Goal: Task Accomplishment & Management: Use online tool/utility

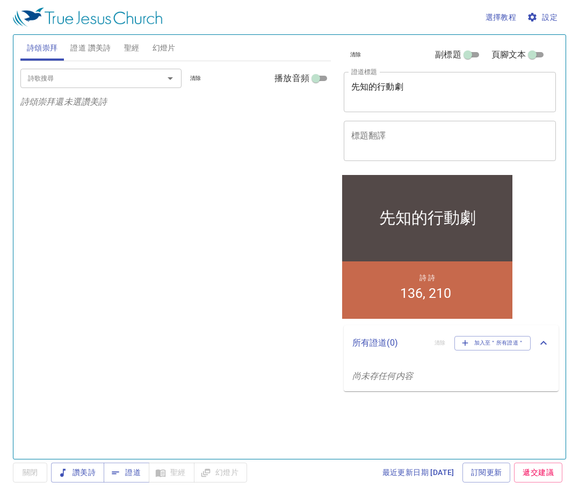
click at [129, 52] on span "聖經" at bounding box center [132, 47] width 16 height 13
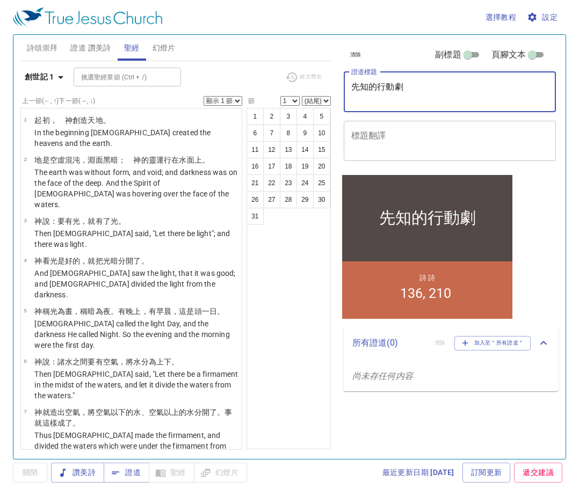
click at [412, 91] on textarea "先知的行動劇" at bounding box center [450, 92] width 198 height 20
type textarea "先"
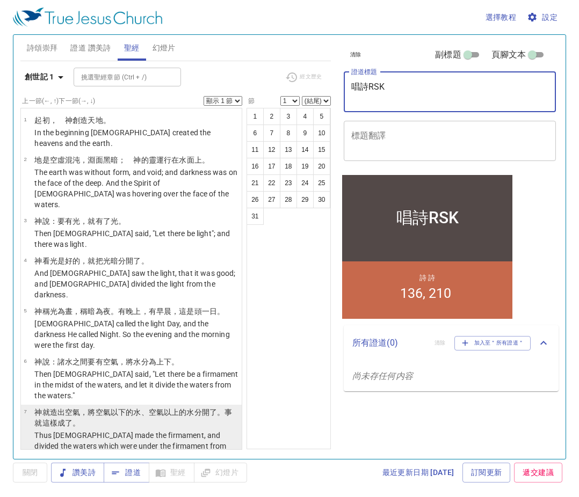
type textarea "唱詩"
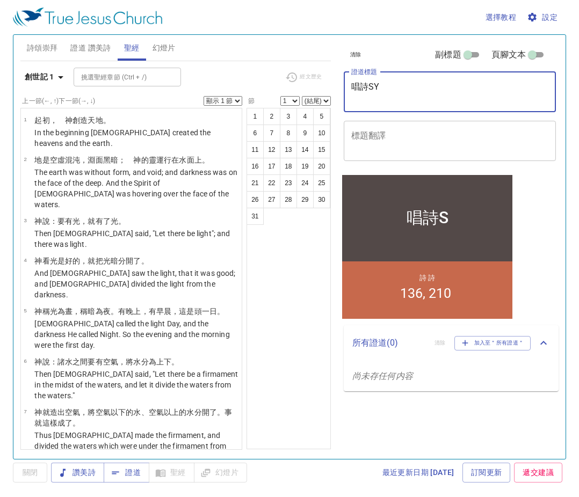
drag, startPoint x: 189, startPoint y: 398, endPoint x: 177, endPoint y: 407, distance: 15.4
drag, startPoint x: 177, startPoint y: 407, endPoint x: -91, endPoint y: 477, distance: 276.9
click at [494, 94] on textarea "唱詩特" at bounding box center [450, 92] width 198 height 20
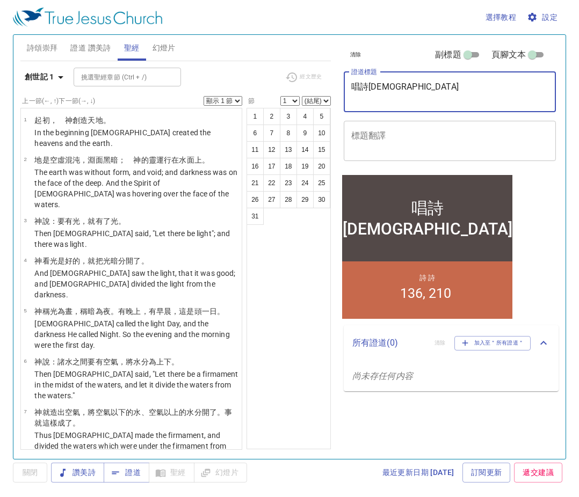
type textarea "唱詩[DEMOGRAPHIC_DATA]"
click at [542, 20] on span "設定" at bounding box center [543, 17] width 28 height 13
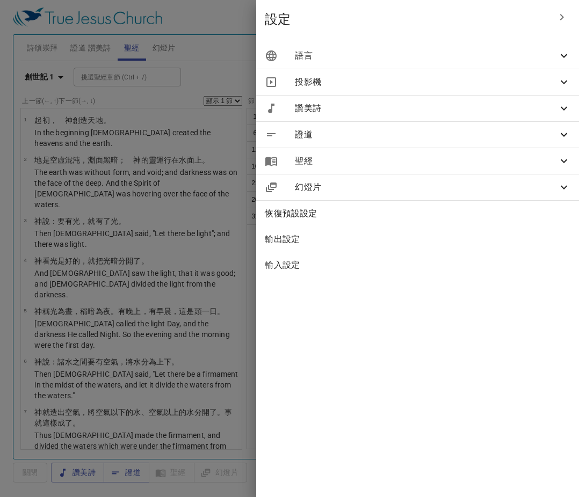
click at [487, 57] on span "語言" at bounding box center [426, 55] width 262 height 13
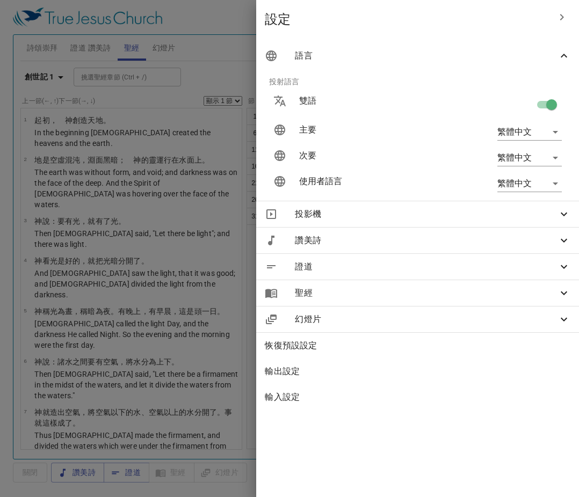
click at [537, 101] on input "checkbox" at bounding box center [551, 107] width 61 height 20
checkbox input "false"
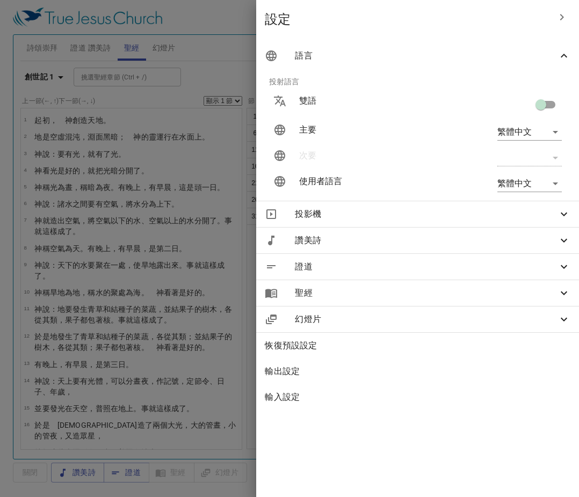
click at [243, 47] on div at bounding box center [289, 248] width 579 height 497
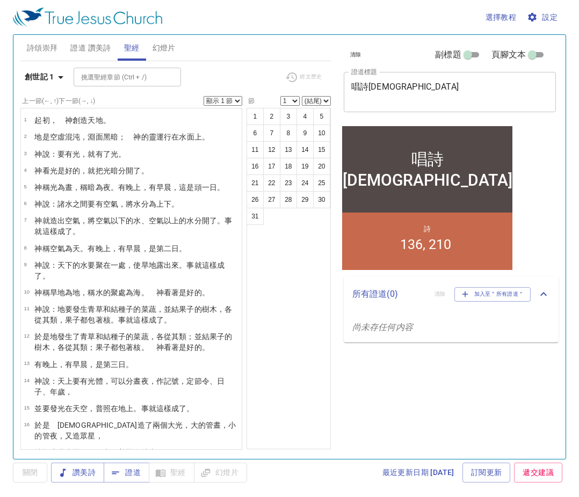
click at [474, 54] on input "副標題" at bounding box center [467, 56] width 39 height 13
checkbox input "true"
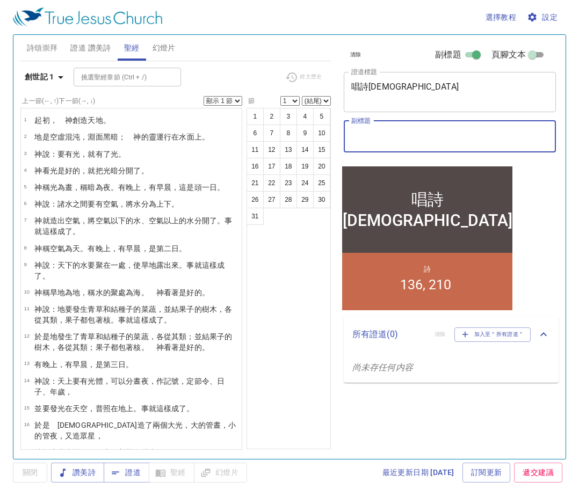
click at [428, 138] on textarea "副標題" at bounding box center [450, 136] width 198 height 20
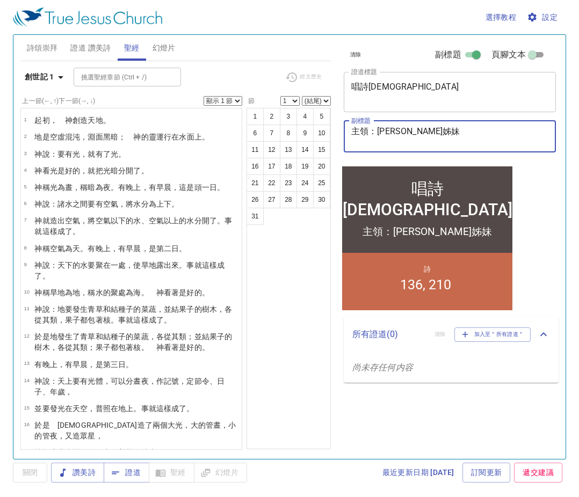
type textarea "主領：[PERSON_NAME]姊妹"
click at [40, 55] on button "詩頌崇拜" at bounding box center [42, 48] width 44 height 26
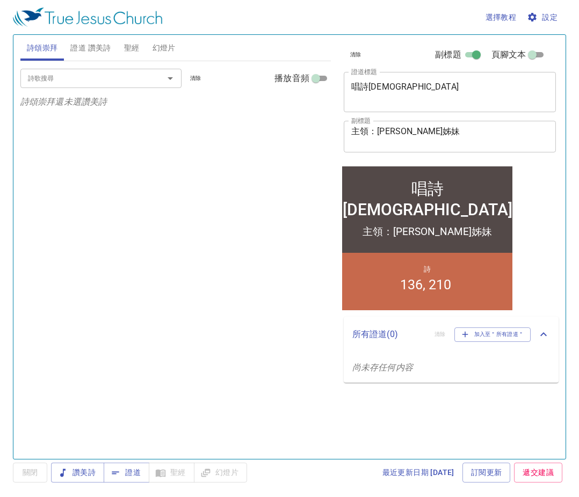
click at [45, 81] on input "詩歌搜尋" at bounding box center [85, 78] width 123 height 12
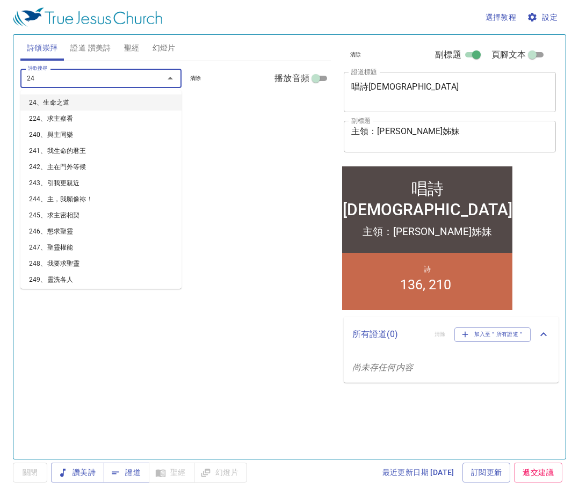
type input "241"
type input "243"
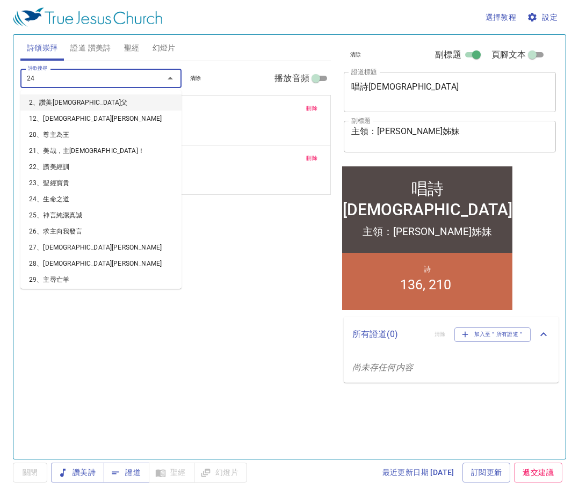
type input "248"
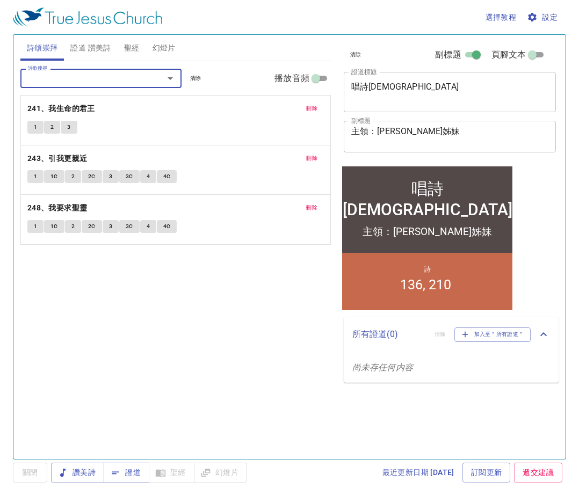
click at [108, 46] on span "證道 讚美詩" at bounding box center [90, 47] width 40 height 13
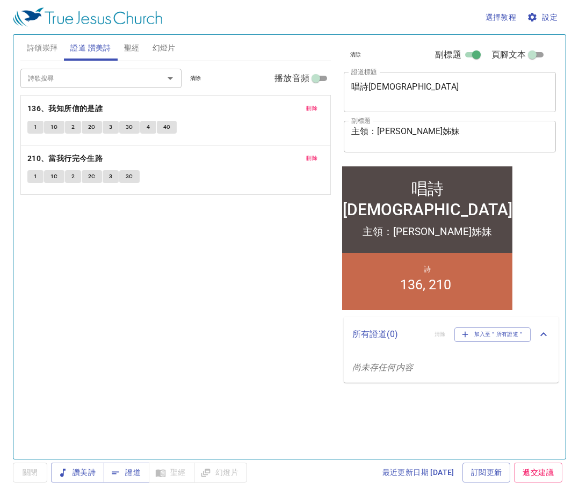
click at [315, 104] on span "刪除" at bounding box center [311, 109] width 11 height 10
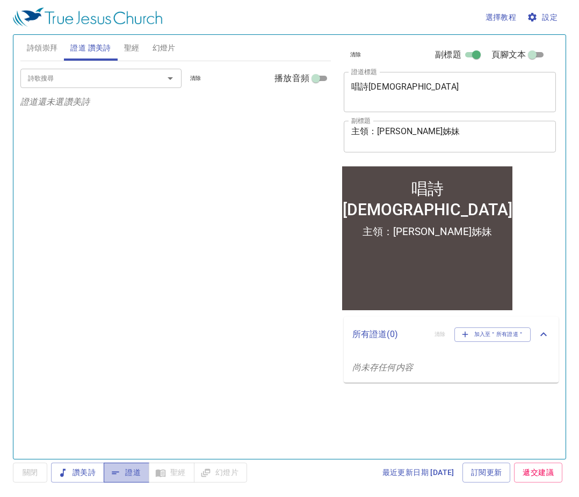
click at [135, 475] on span "證道" at bounding box center [126, 472] width 28 height 13
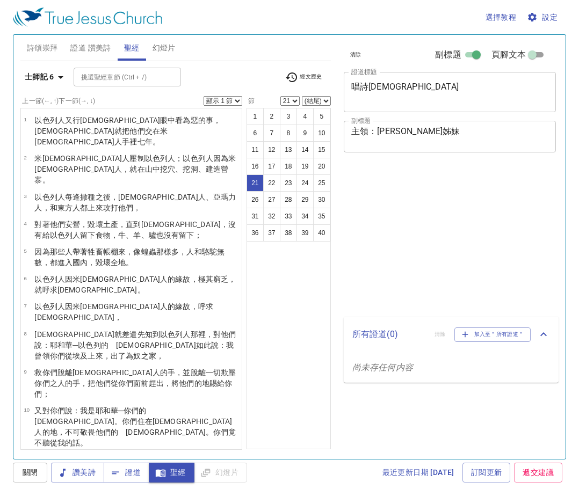
select select "21"
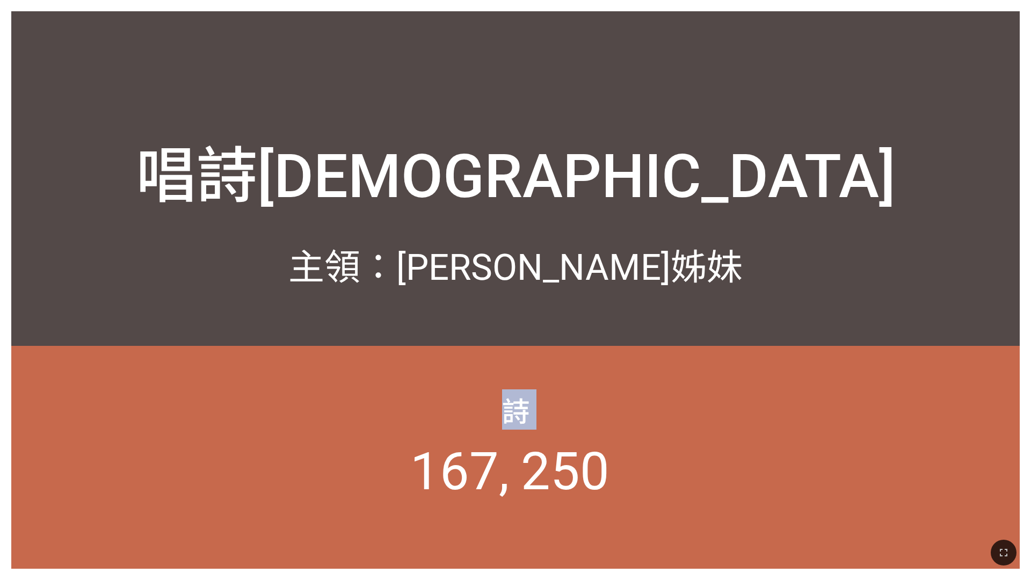
drag, startPoint x: 189, startPoint y: 361, endPoint x: 75, endPoint y: 341, distance: 116.1
click at [74, 340] on div "唱詩祈禱會 唱詩[DEMOGRAPHIC_DATA] 主領：[PERSON_NAME]姊妹 主領：[PERSON_NAME]姊妹 詩 167 250" at bounding box center [515, 289] width 1008 height 557
